Goal: Find specific page/section: Find specific page/section

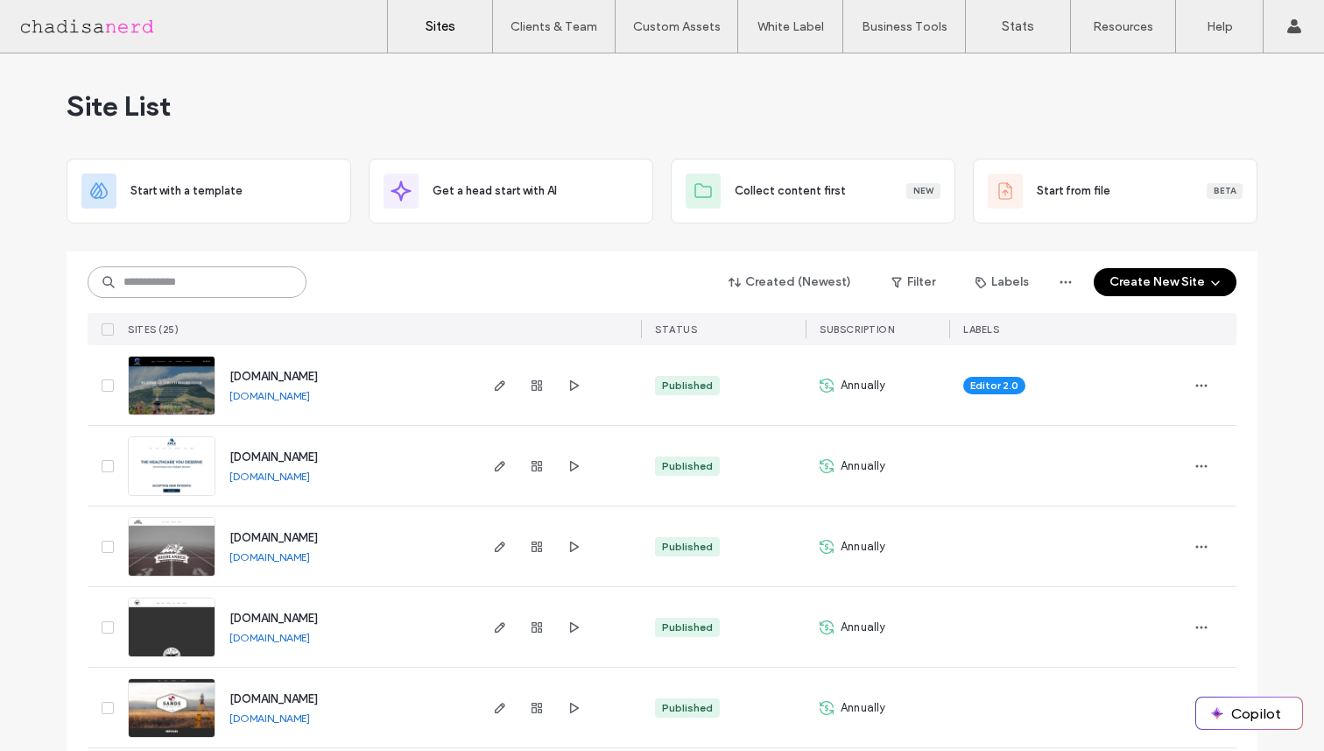
click at [247, 278] on input at bounding box center [197, 282] width 219 height 32
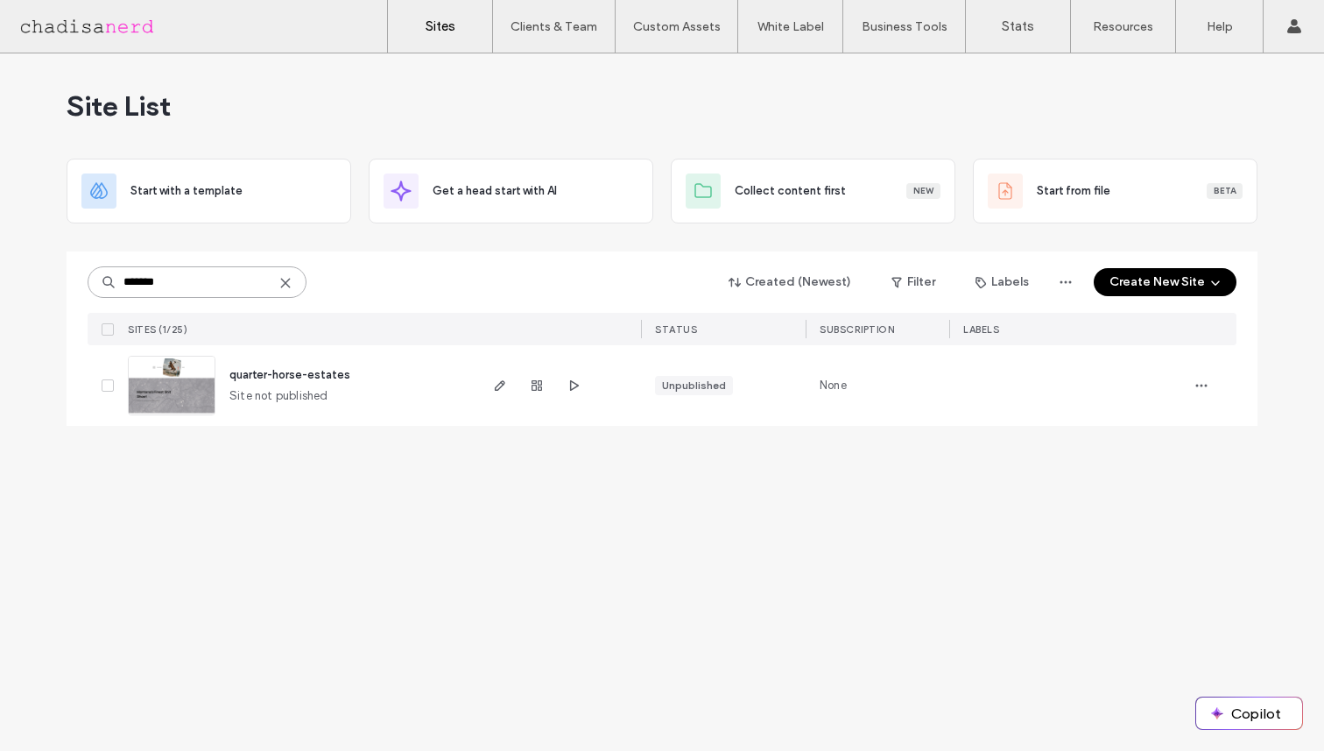
type input "*******"
click at [175, 399] on img at bounding box center [172, 415] width 86 height 119
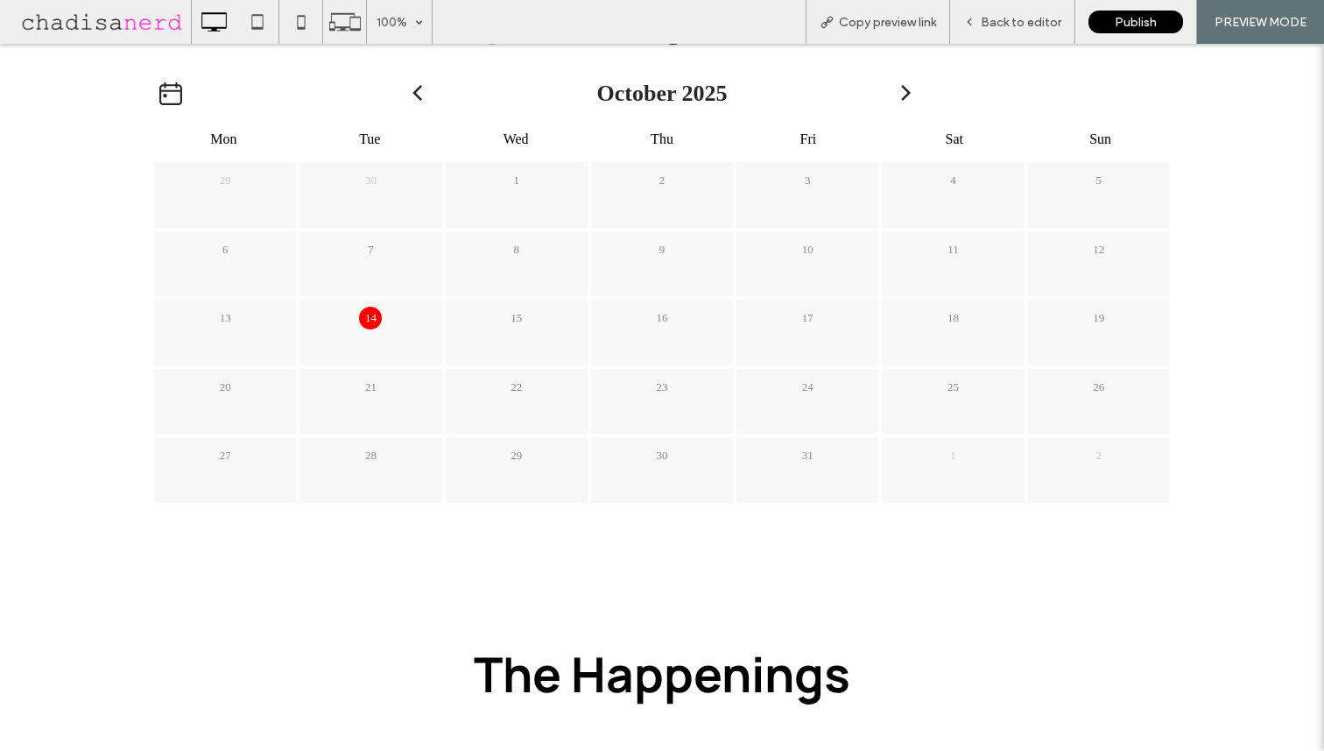
scroll to position [959, 0]
click at [421, 91] on icon at bounding box center [417, 92] width 23 height 16
click at [417, 90] on icon at bounding box center [417, 92] width 23 height 16
click at [168, 94] on icon at bounding box center [170, 92] width 23 height 23
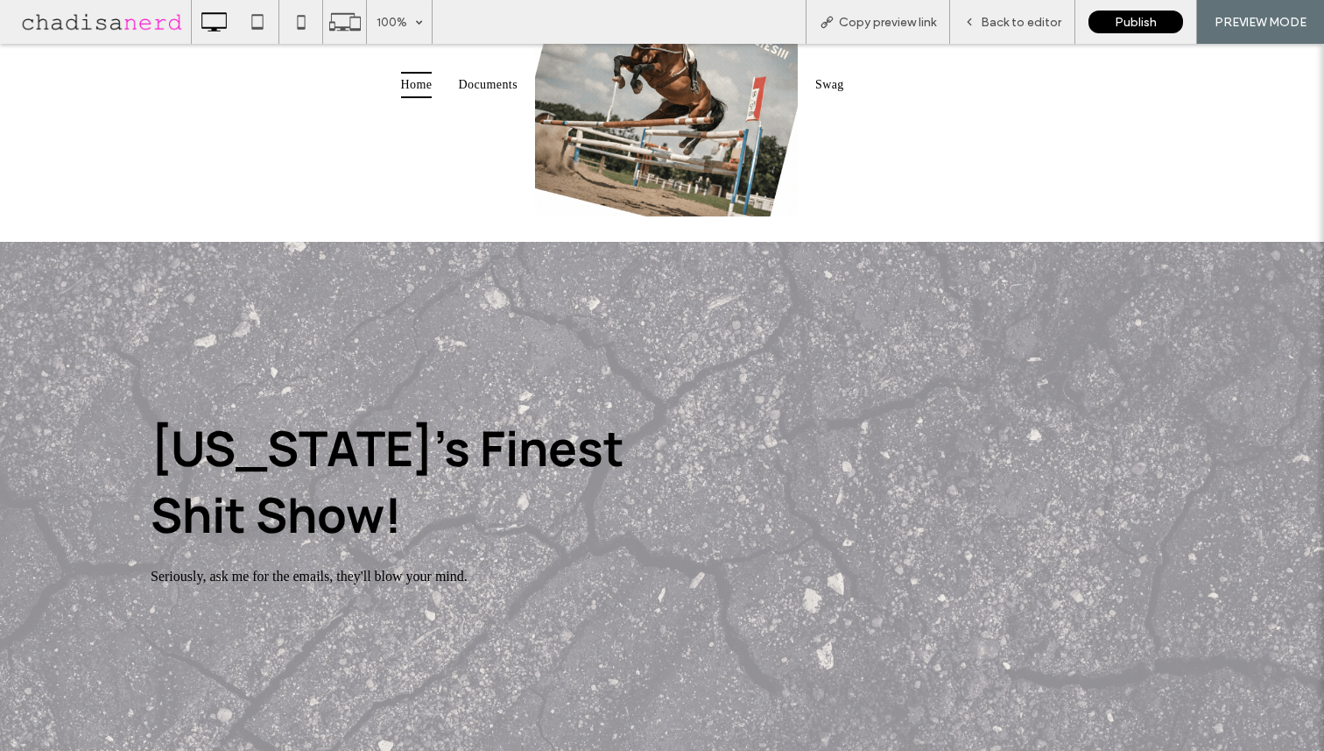
scroll to position [0, 0]
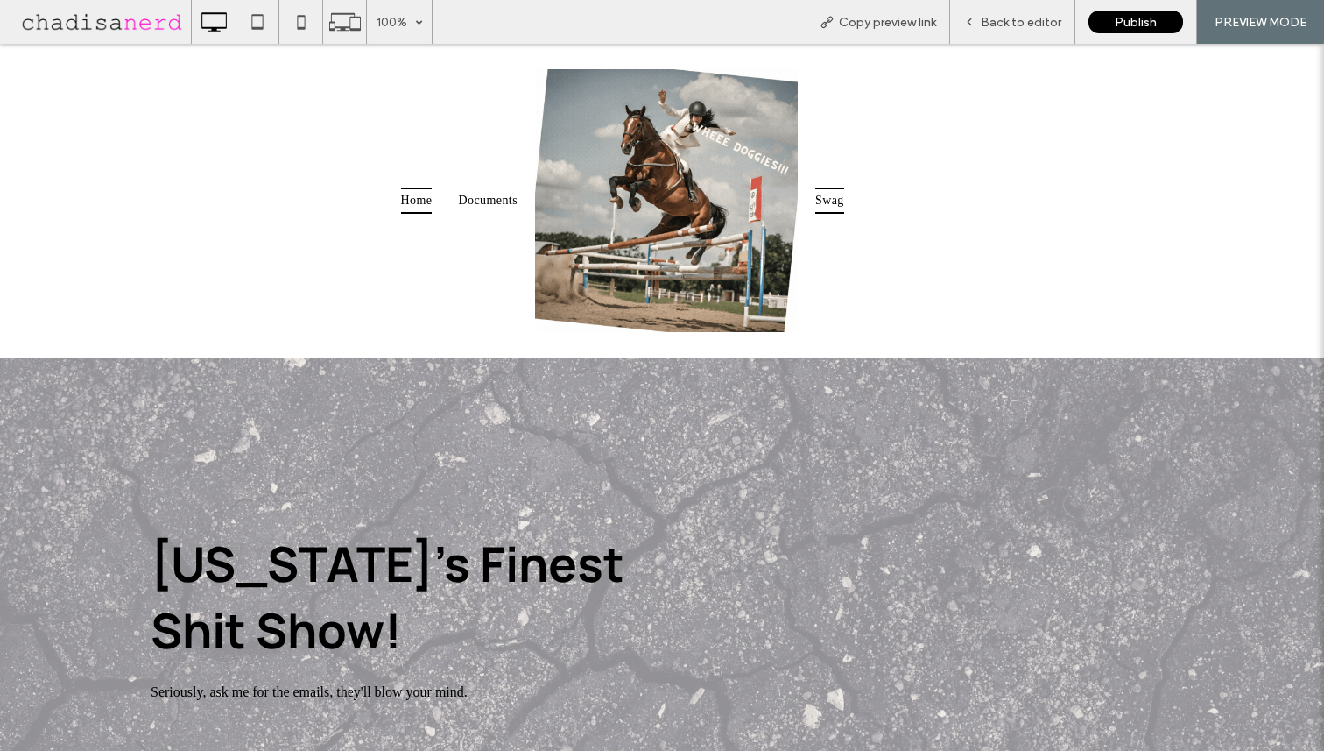
click at [837, 200] on span "Swag" at bounding box center [829, 200] width 29 height 27
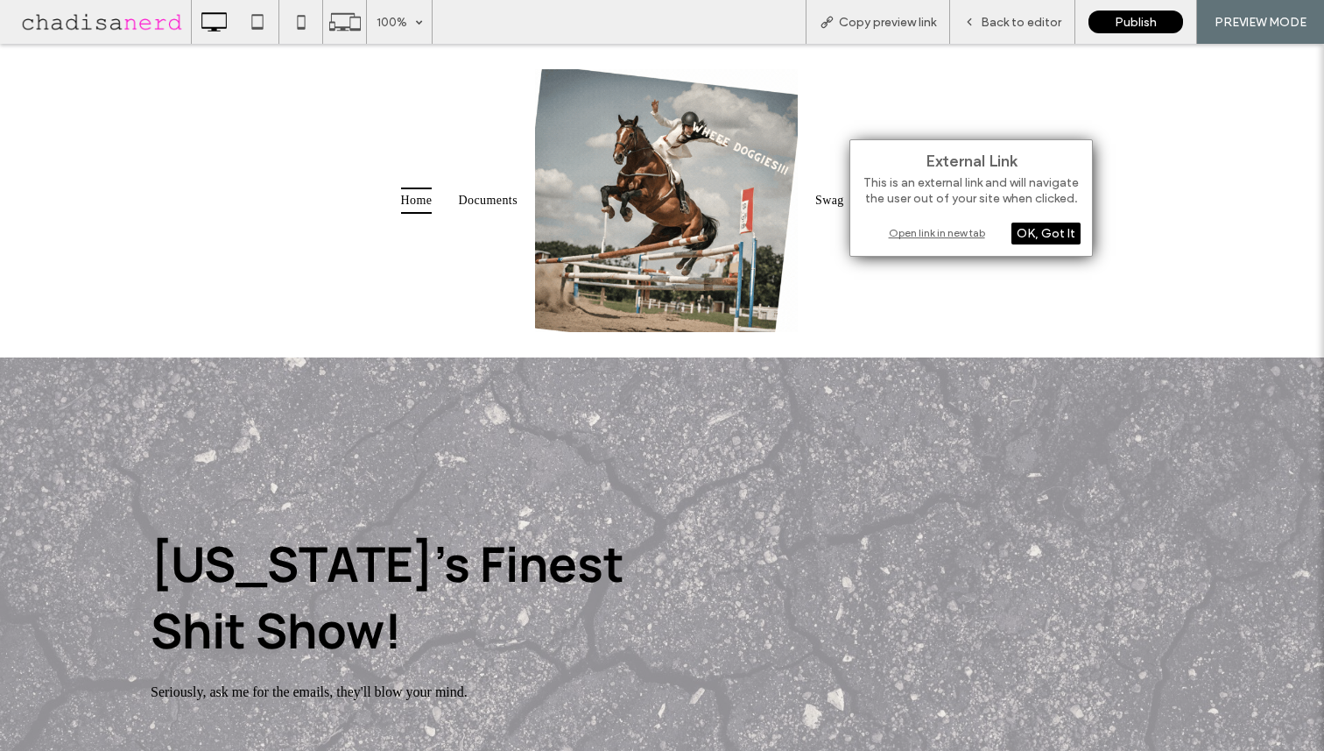
click at [923, 231] on div "Open link in new tab" at bounding box center [971, 232] width 219 height 18
